Goal: Task Accomplishment & Management: Manage account settings

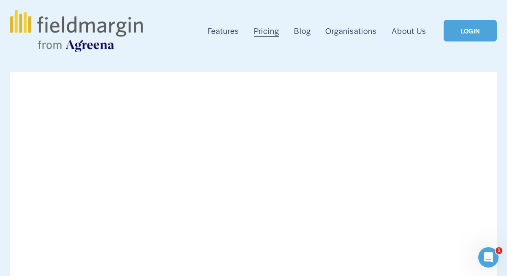
click at [470, 28] on link "LOGIN" at bounding box center [470, 31] width 53 height 22
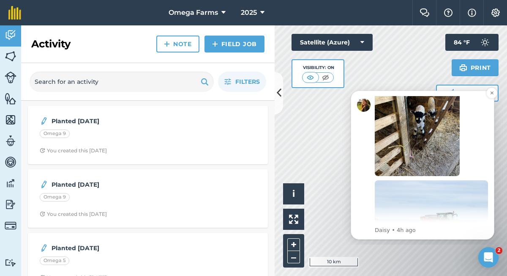
scroll to position [178, 0]
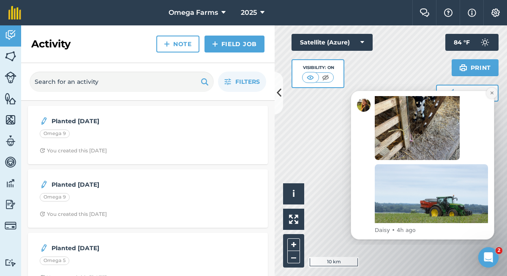
click at [491, 93] on icon "Dismiss notification" at bounding box center [492, 92] width 5 height 5
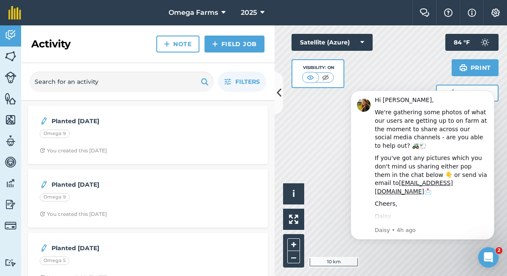
click at [491, 93] on icon "Dismiss notification" at bounding box center [492, 93] width 4 height 4
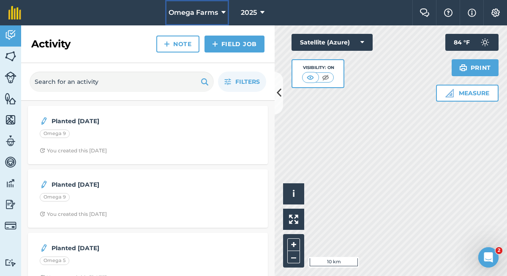
click at [225, 10] on icon at bounding box center [224, 13] width 4 height 10
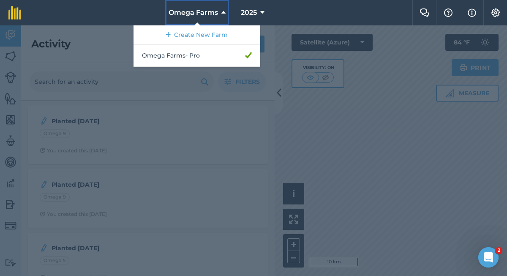
click at [225, 10] on icon at bounding box center [224, 13] width 4 height 10
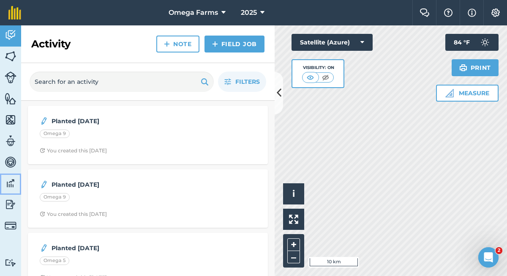
click at [14, 182] on img at bounding box center [11, 183] width 12 height 13
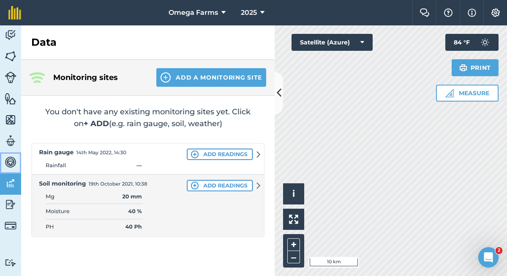
click at [14, 162] on img at bounding box center [11, 162] width 12 height 13
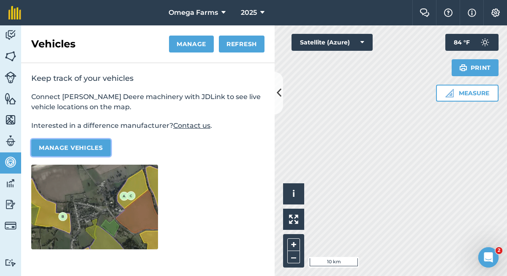
click at [56, 149] on button "Manage vehicles" at bounding box center [70, 147] width 79 height 17
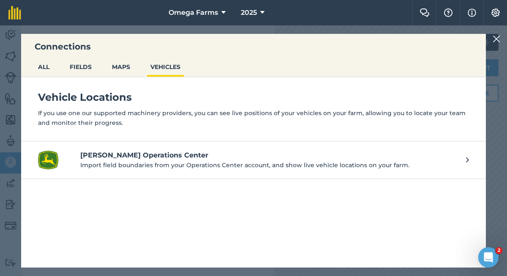
click at [109, 167] on p "Import field boundaries from your Operations Center account, and show live vehi…" at bounding box center [269, 164] width 378 height 9
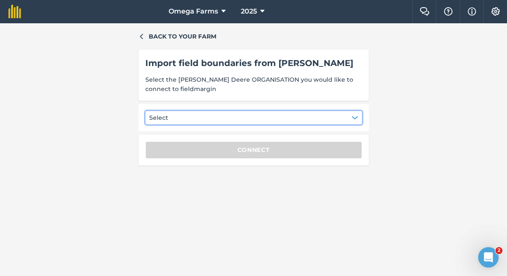
click at [198, 115] on button "Select" at bounding box center [253, 118] width 217 height 14
click at [489, 11] on button "Settings" at bounding box center [496, 11] width 24 height 23
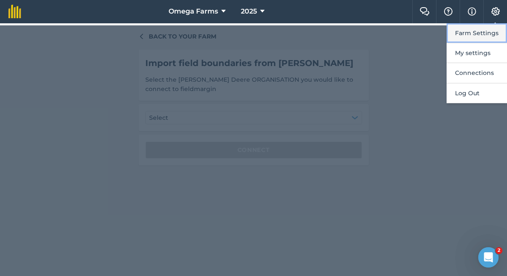
click at [483, 30] on button "Farm Settings" at bounding box center [477, 33] width 60 height 20
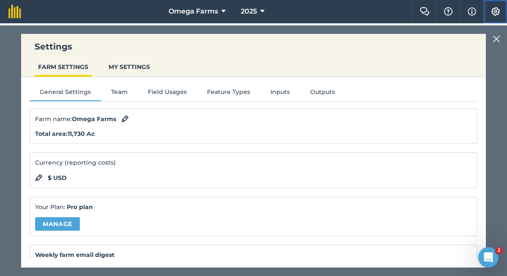
click at [499, 7] on img at bounding box center [496, 11] width 10 height 8
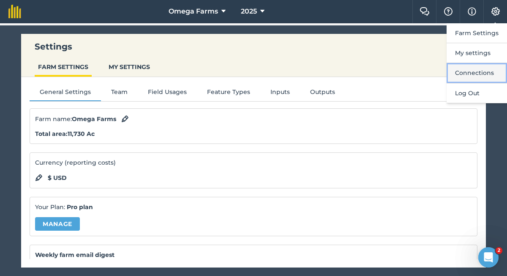
click at [477, 69] on button "Connections" at bounding box center [477, 73] width 60 height 20
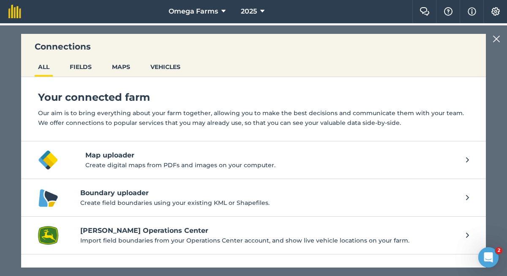
click at [247, 235] on h4 "John Deere Operations Center" at bounding box center [269, 230] width 378 height 10
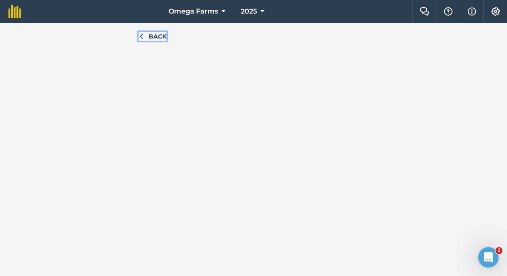
click at [156, 35] on span "Back" at bounding box center [158, 36] width 18 height 9
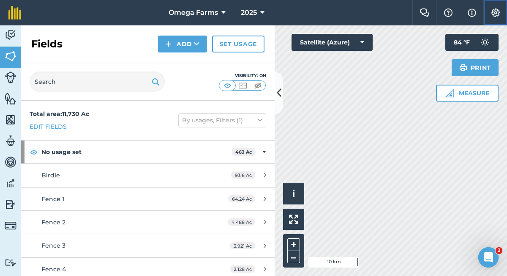
click at [500, 14] on img at bounding box center [496, 12] width 10 height 8
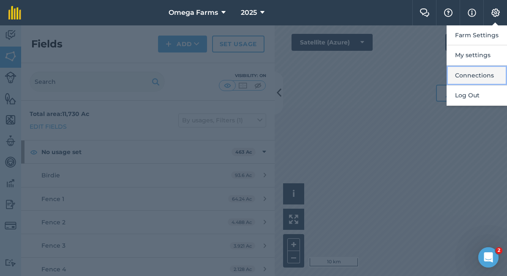
click at [484, 74] on button "Connections" at bounding box center [477, 76] width 60 height 20
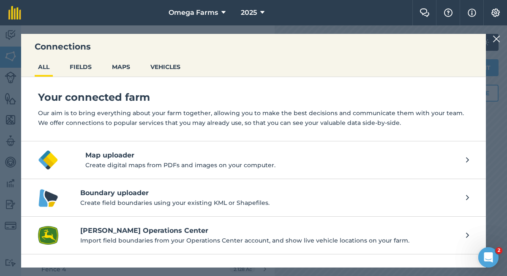
click at [283, 243] on p "Import field boundaries from your Operations Center account, and show live vehi…" at bounding box center [269, 239] width 378 height 9
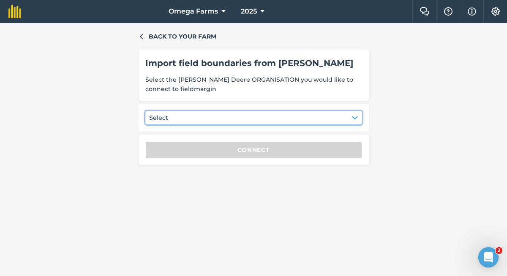
click at [256, 114] on button "Select" at bounding box center [253, 118] width 217 height 14
click at [496, 14] on img at bounding box center [496, 11] width 10 height 8
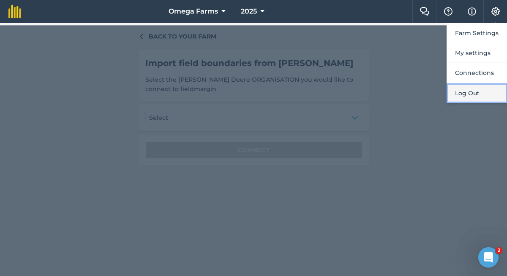
click at [475, 95] on button "Log Out" at bounding box center [477, 93] width 60 height 20
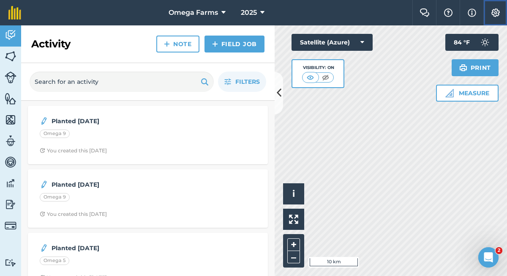
click at [490, 11] on button "Settings" at bounding box center [496, 12] width 24 height 25
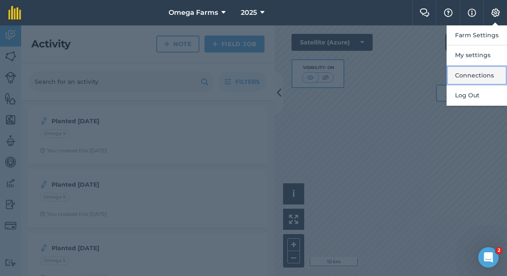
click at [478, 76] on button "Connections" at bounding box center [477, 76] width 60 height 20
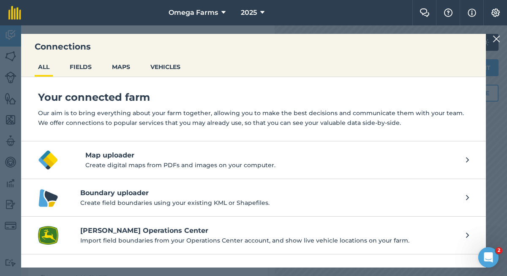
click at [232, 223] on link "[PERSON_NAME] Operations Center Import field boundaries from your Operations Ce…" at bounding box center [253, 235] width 465 height 38
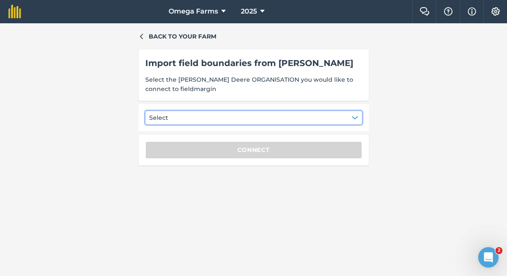
click at [242, 121] on button "Select" at bounding box center [253, 118] width 217 height 14
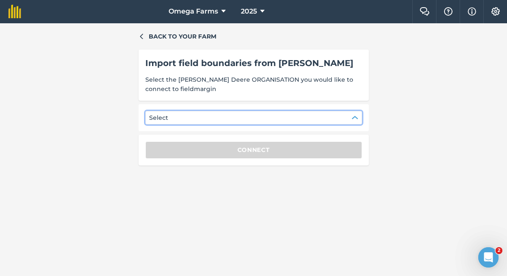
click at [242, 121] on button "Select" at bounding box center [253, 118] width 217 height 14
click at [491, 15] on img at bounding box center [496, 11] width 10 height 8
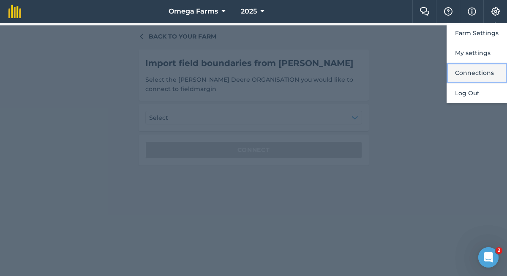
click at [468, 70] on button "Connections" at bounding box center [477, 73] width 60 height 20
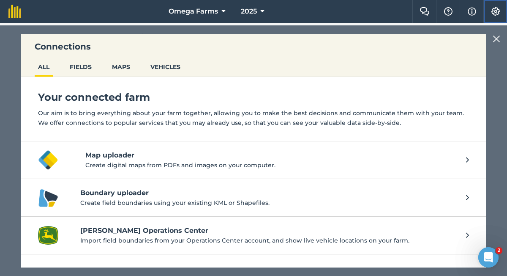
click at [499, 11] on img at bounding box center [496, 11] width 10 height 8
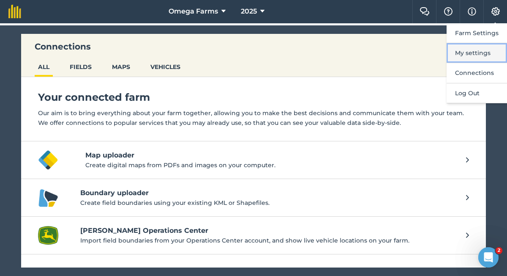
click at [473, 54] on button "My settings" at bounding box center [477, 53] width 60 height 20
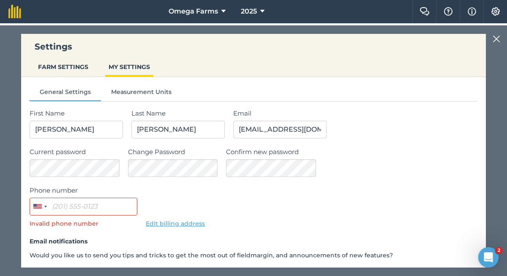
scroll to position [61, 0]
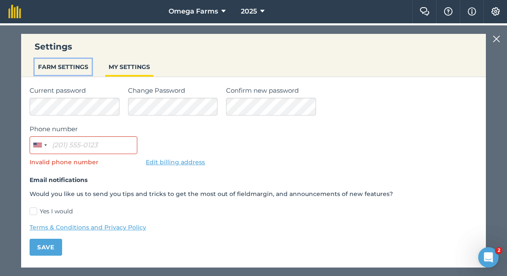
click at [80, 72] on button "FARM SETTINGS" at bounding box center [63, 67] width 57 height 16
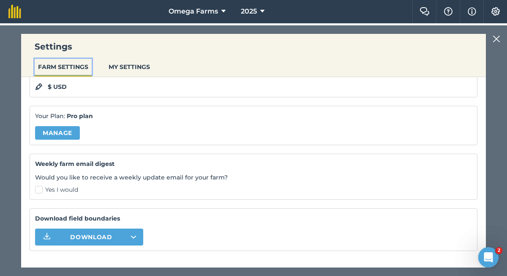
scroll to position [108, 0]
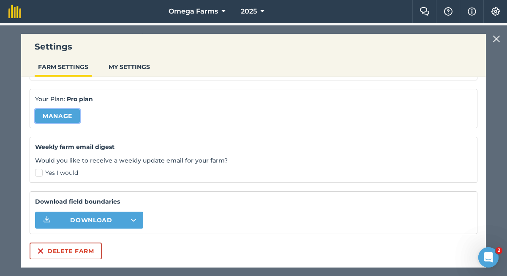
click at [63, 115] on link "Manage" at bounding box center [57, 116] width 45 height 14
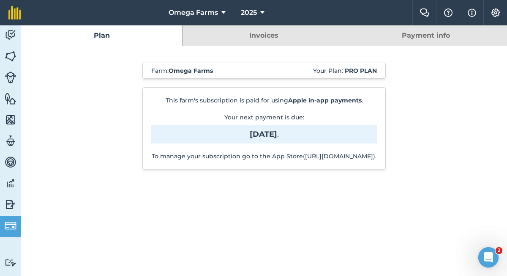
click at [265, 41] on link "Invoices" at bounding box center [263, 35] width 161 height 20
click at [265, 31] on link "Invoices" at bounding box center [263, 35] width 161 height 20
click at [387, 36] on link "Payment info" at bounding box center [426, 35] width 162 height 20
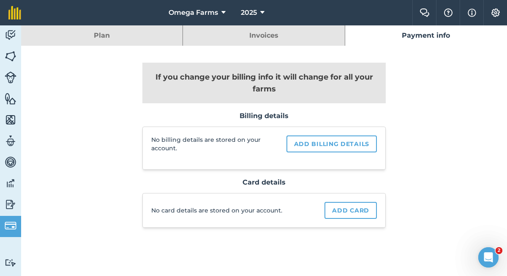
click at [274, 40] on link "Invoices" at bounding box center [263, 35] width 161 height 20
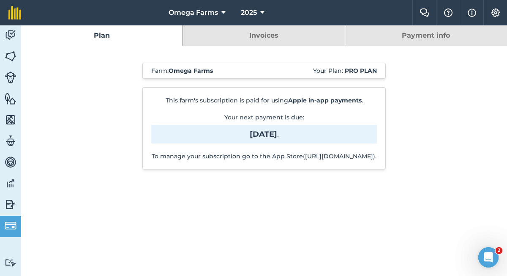
click at [274, 40] on link "Invoices" at bounding box center [263, 35] width 161 height 20
click at [159, 38] on link "Plan" at bounding box center [101, 35] width 161 height 20
click at [245, 33] on link "Invoices" at bounding box center [263, 35] width 161 height 20
click at [405, 38] on link "Payment info" at bounding box center [426, 35] width 162 height 20
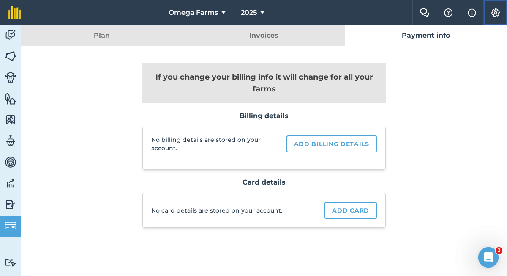
click at [493, 14] on img at bounding box center [496, 12] width 10 height 8
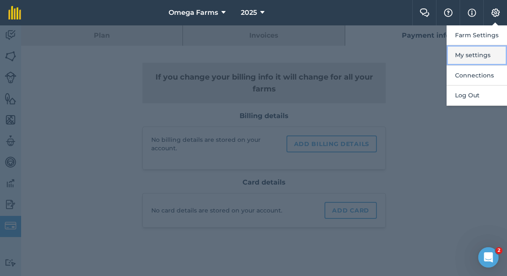
click at [484, 53] on button "My settings" at bounding box center [477, 55] width 60 height 20
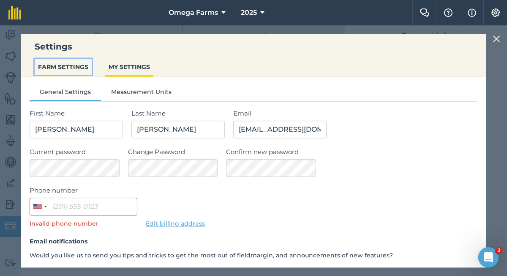
click at [78, 68] on button "FARM SETTINGS" at bounding box center [63, 67] width 57 height 16
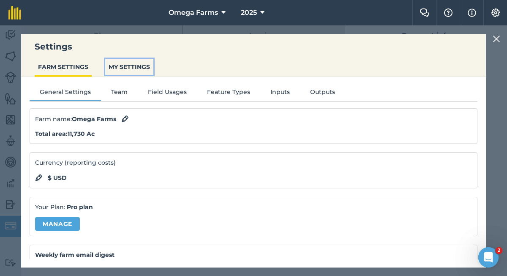
click at [128, 70] on button "MY SETTINGS" at bounding box center [129, 67] width 48 height 16
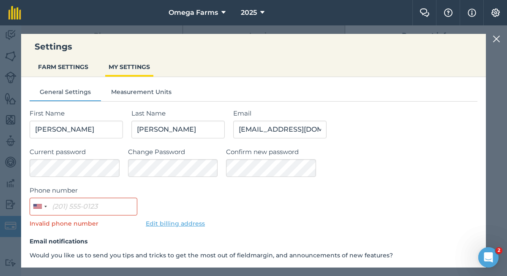
click at [496, 38] on img at bounding box center [497, 39] width 8 height 10
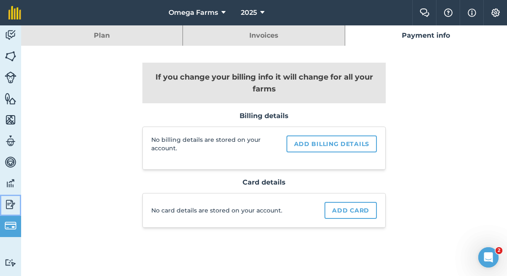
click at [16, 198] on img at bounding box center [11, 204] width 12 height 13
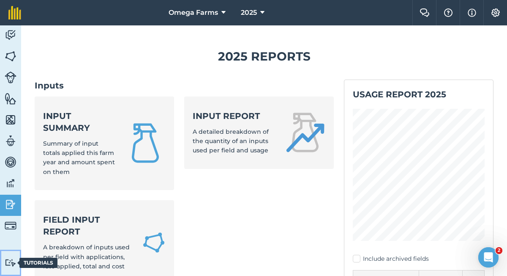
click at [12, 265] on img at bounding box center [11, 262] width 12 height 8
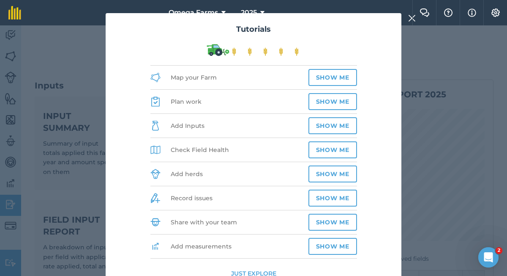
click at [252, 271] on button "Just explore" at bounding box center [253, 272] width 45 height 9
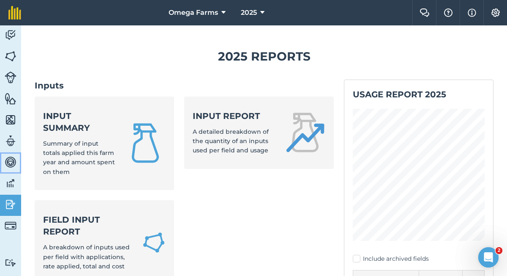
click at [13, 166] on img at bounding box center [11, 162] width 12 height 13
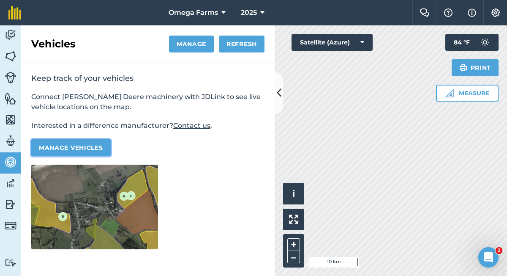
click at [70, 149] on button "Manage vehicles" at bounding box center [70, 147] width 79 height 17
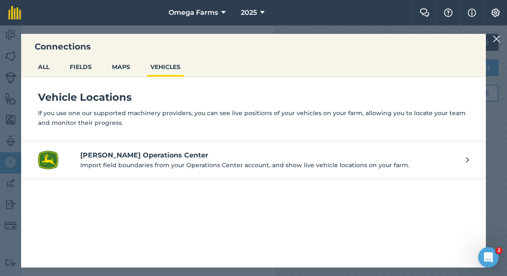
click at [85, 155] on h4 "John Deere Operations Center" at bounding box center [269, 155] width 378 height 10
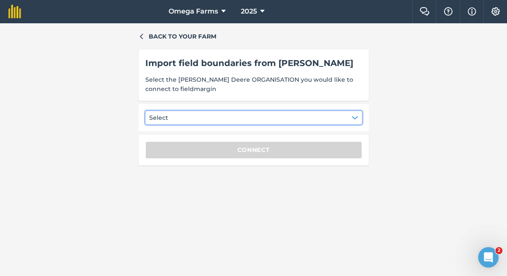
click at [226, 113] on button "Select" at bounding box center [253, 118] width 217 height 14
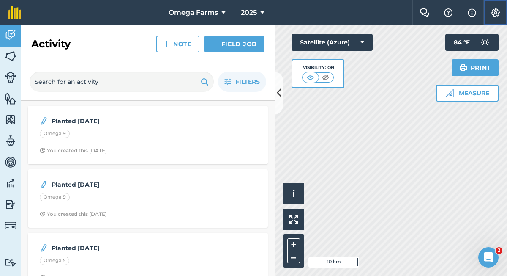
click at [497, 16] on img at bounding box center [496, 12] width 10 height 8
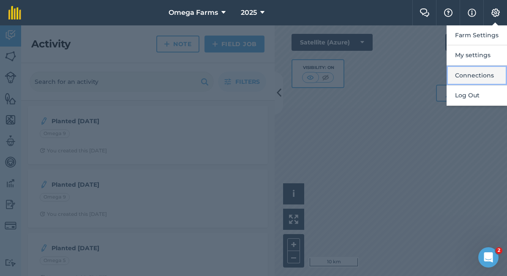
click at [472, 73] on button "Connections" at bounding box center [477, 76] width 60 height 20
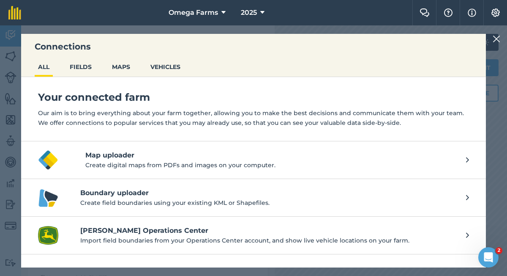
click at [146, 235] on h4 "John Deere Operations Center" at bounding box center [269, 230] width 378 height 10
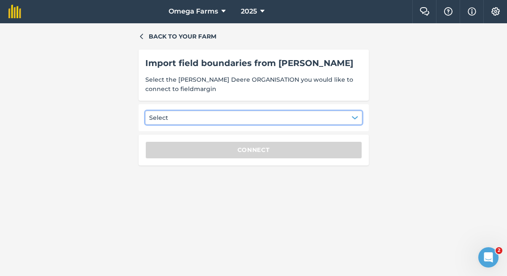
click at [195, 117] on button "Select" at bounding box center [253, 118] width 217 height 14
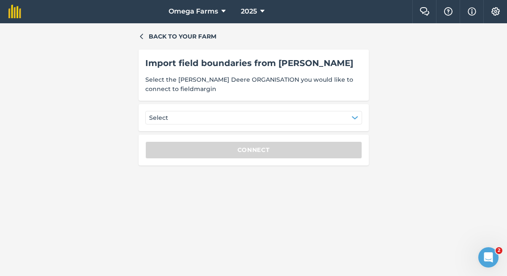
click at [192, 82] on span "Select the John Deere ORGANISATION you would like to connect to fieldmargin" at bounding box center [253, 84] width 217 height 19
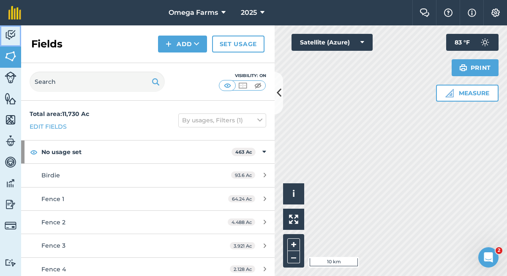
click at [4, 38] on link "Activity" at bounding box center [10, 35] width 21 height 21
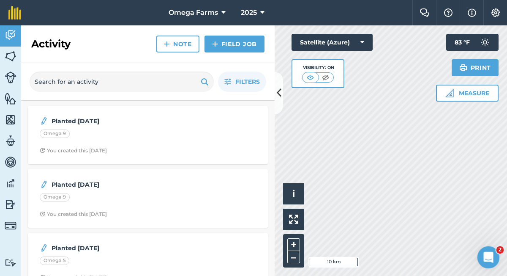
click at [495, 250] on div "Open Intercom Messenger" at bounding box center [487, 256] width 28 height 28
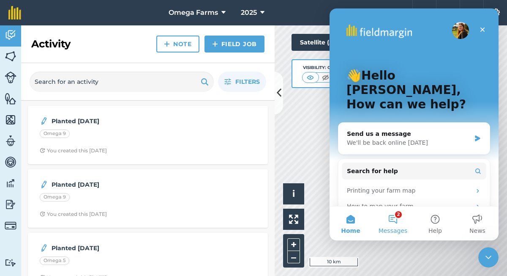
click at [397, 218] on button "2 Messages" at bounding box center [393, 223] width 42 height 34
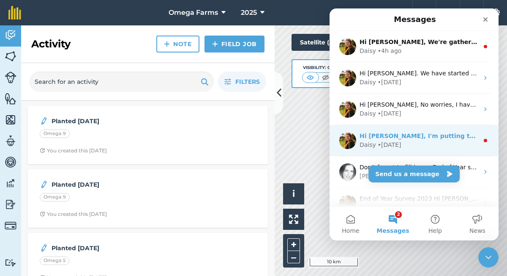
click at [408, 147] on div "Daisy • [DATE]" at bounding box center [419, 144] width 119 height 9
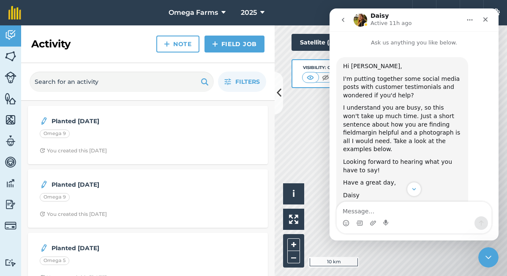
click at [344, 17] on icon "go back" at bounding box center [343, 19] width 7 height 7
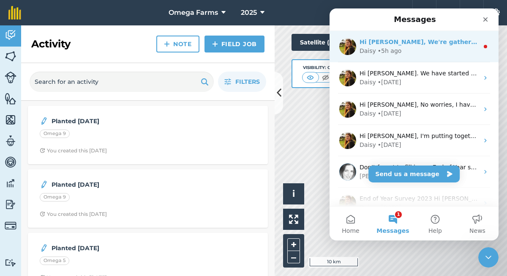
click at [373, 48] on div "Daisy" at bounding box center [368, 51] width 16 height 9
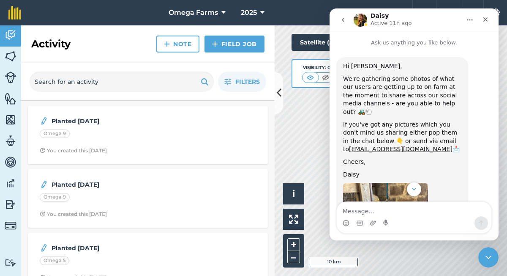
click at [345, 24] on button "go back" at bounding box center [343, 20] width 16 height 16
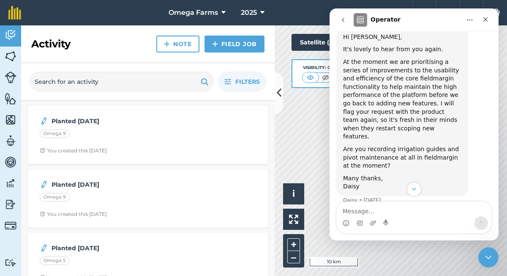
scroll to position [649, 0]
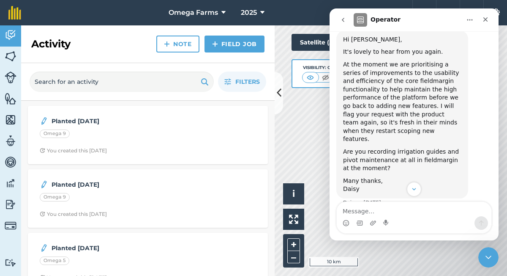
click at [346, 23] on icon "go back" at bounding box center [343, 19] width 7 height 7
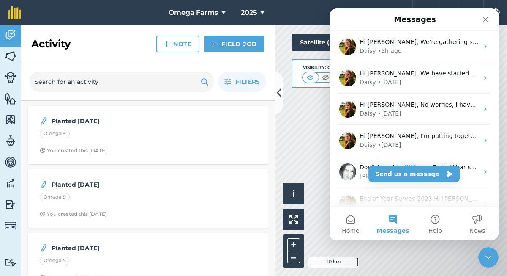
scroll to position [0, 0]
click at [481, 22] on div "Close" at bounding box center [485, 19] width 15 height 15
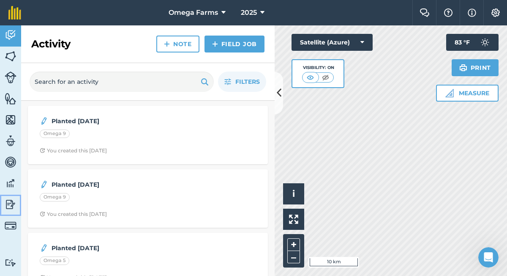
click at [10, 200] on img at bounding box center [11, 204] width 12 height 13
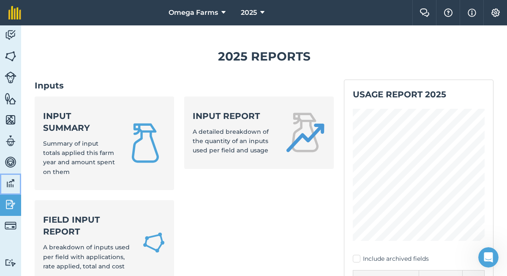
click at [15, 181] on img at bounding box center [11, 183] width 12 height 13
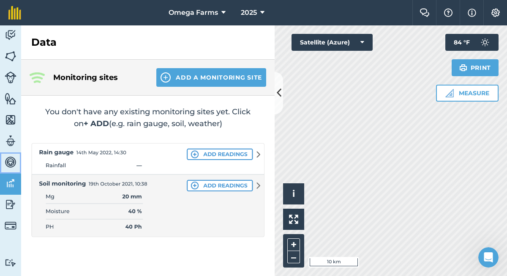
click at [11, 163] on img at bounding box center [11, 162] width 12 height 13
